Goal: Task Accomplishment & Management: Manage account settings

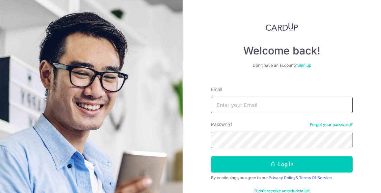
click at [243, 107] on input "Email" at bounding box center [282, 104] width 142 height 16
type input "[EMAIL_ADDRESS][DOMAIN_NAME]"
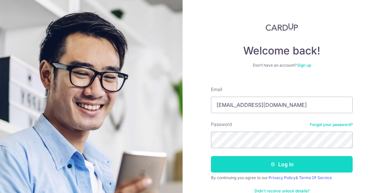
click at [279, 164] on button "Log in" at bounding box center [282, 164] width 142 height 16
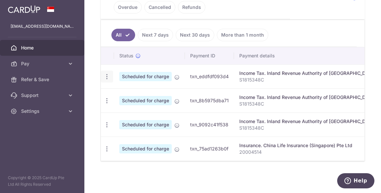
click at [104, 73] on icon "button" at bounding box center [106, 76] width 7 height 7
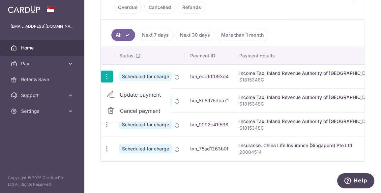
click at [142, 92] on span "Update payment" at bounding box center [142, 95] width 45 height 8
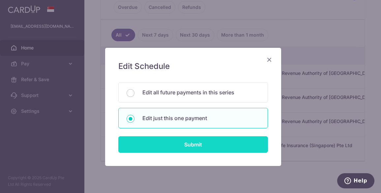
click at [189, 145] on input "Submit" at bounding box center [192, 144] width 149 height 16
radio input "true"
type input "138.94"
type input "[DATE]"
type input "S1815348C"
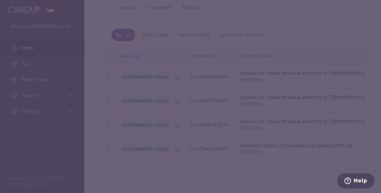
type input "VTAX25R"
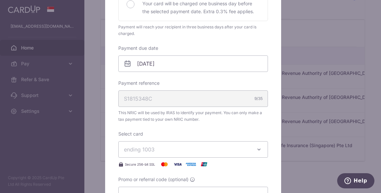
scroll to position [172, 0]
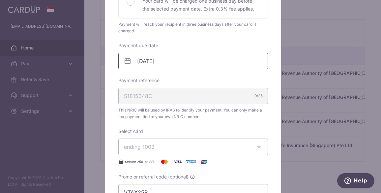
click at [162, 59] on input "19/09/2025" at bounding box center [192, 61] width 149 height 16
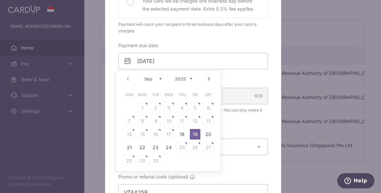
click at [207, 78] on link "Next" at bounding box center [209, 79] width 8 height 8
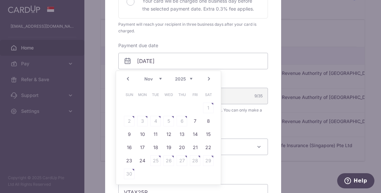
click at [207, 78] on link "Next" at bounding box center [209, 79] width 8 height 8
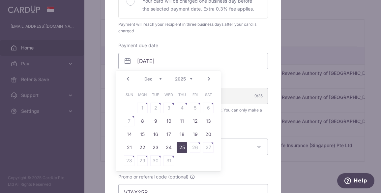
click at [182, 146] on link "25" at bounding box center [181, 147] width 11 height 11
type input "25/12/2025"
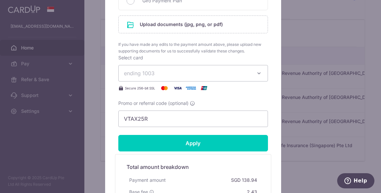
scroll to position [362, 0]
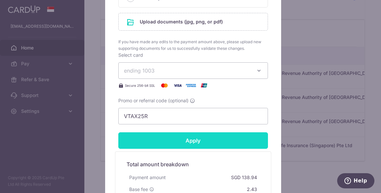
click at [186, 137] on input "Apply" at bounding box center [192, 140] width 149 height 16
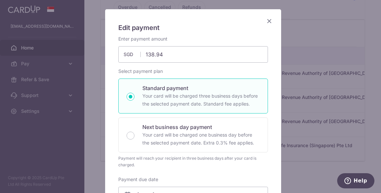
scroll to position [40, 0]
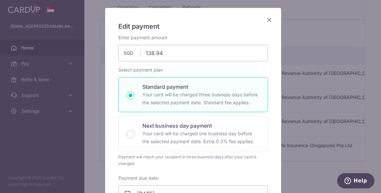
click at [265, 19] on icon "Close" at bounding box center [269, 19] width 8 height 8
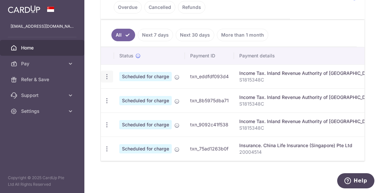
click at [104, 73] on icon "button" at bounding box center [106, 76] width 7 height 7
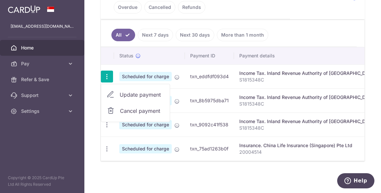
click at [142, 109] on span "Cancel payment" at bounding box center [142, 111] width 44 height 8
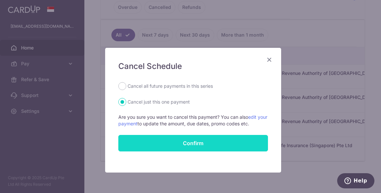
click at [219, 144] on button "Confirm" at bounding box center [192, 143] width 149 height 16
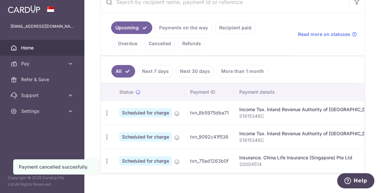
scroll to position [158, 0]
